Goal: Task Accomplishment & Management: Manage account settings

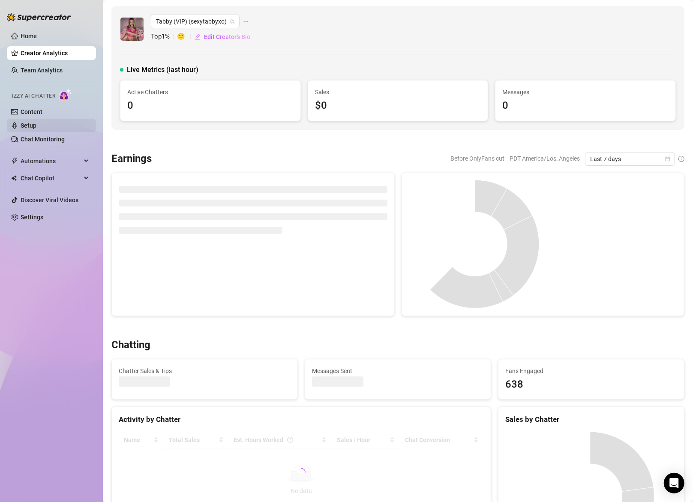
click at [36, 125] on link "Setup" at bounding box center [29, 125] width 16 height 7
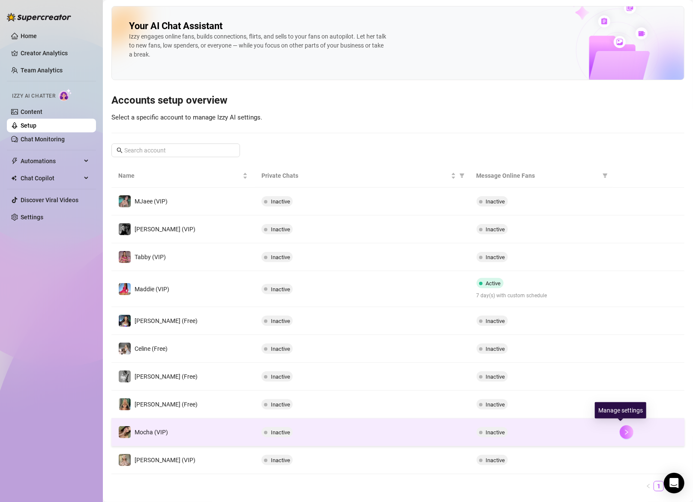
click at [623, 433] on icon "right" at bounding box center [626, 432] width 6 height 6
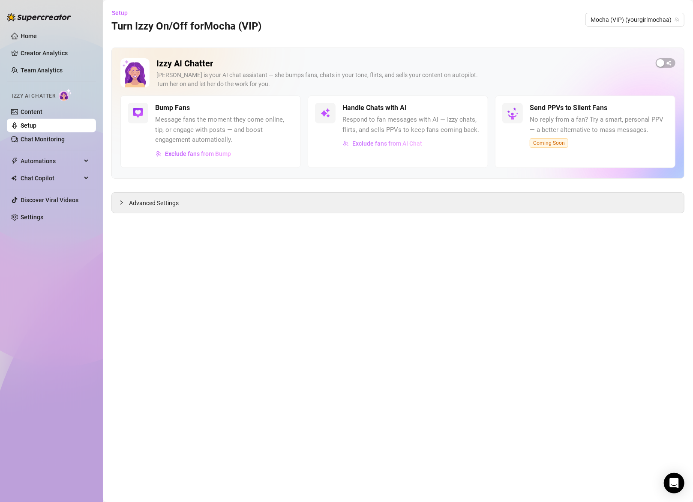
click at [364, 143] on span "Exclude fans from AI Chat" at bounding box center [387, 143] width 70 height 7
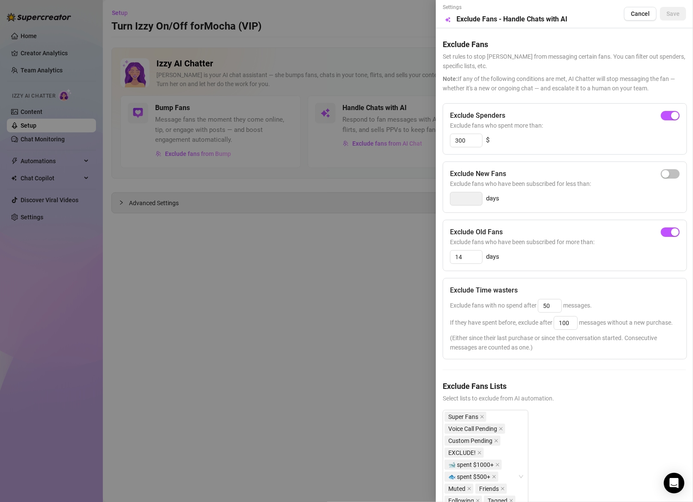
scroll to position [73, 0]
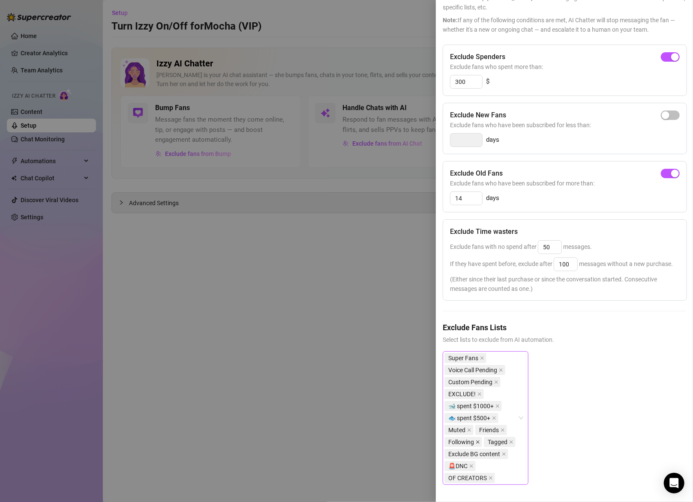
click at [477, 440] on icon "close" at bounding box center [477, 442] width 4 height 4
click at [662, 169] on span "button" at bounding box center [670, 173] width 19 height 9
click at [667, 169] on span "button" at bounding box center [670, 173] width 19 height 9
type input "14"
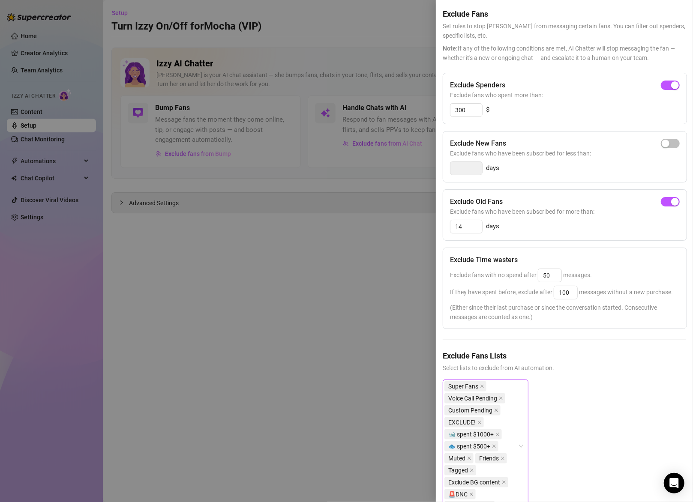
scroll to position [0, 0]
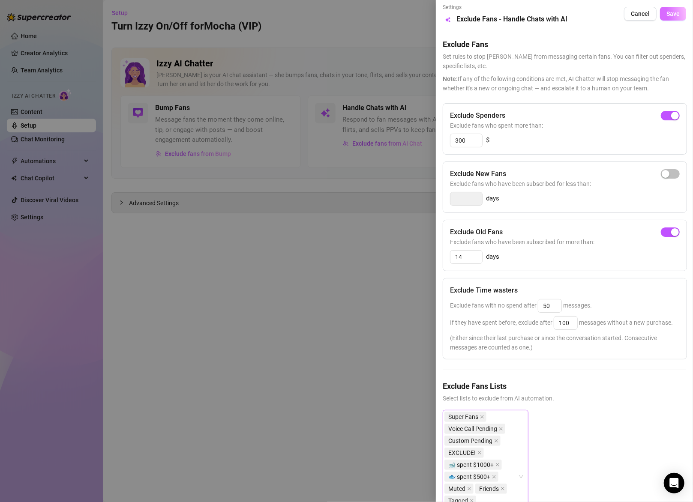
click at [668, 16] on span "Save" at bounding box center [672, 13] width 13 height 7
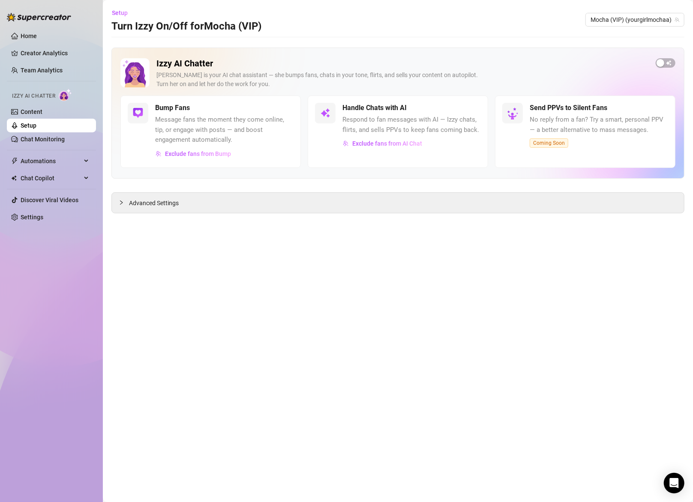
click at [24, 454] on div "Home Creator Analytics Team Analytics Izzy AI Chatter Content Setup Chat Monito…" at bounding box center [51, 247] width 89 height 494
